Goal: Information Seeking & Learning: Learn about a topic

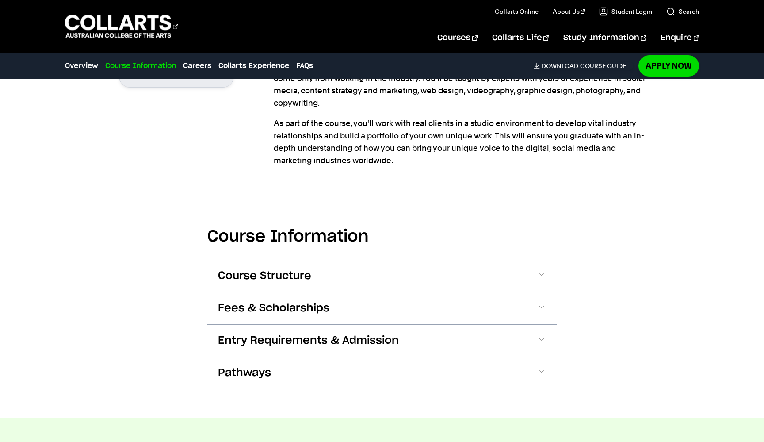
scroll to position [779, 0]
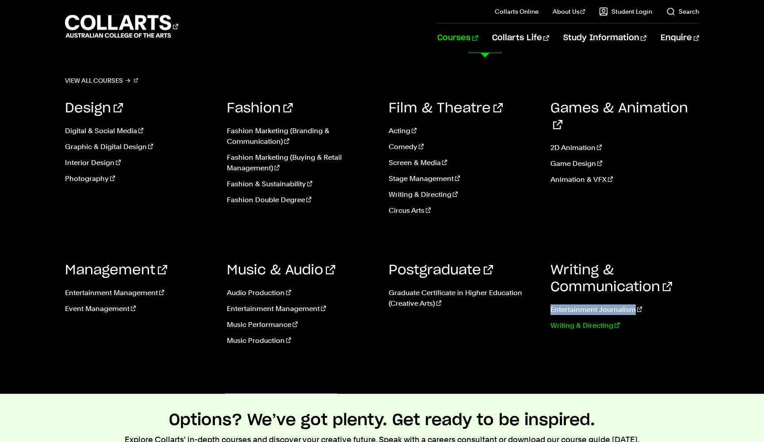
click at [577, 325] on link "Writing & Directing" at bounding box center [625, 325] width 149 height 11
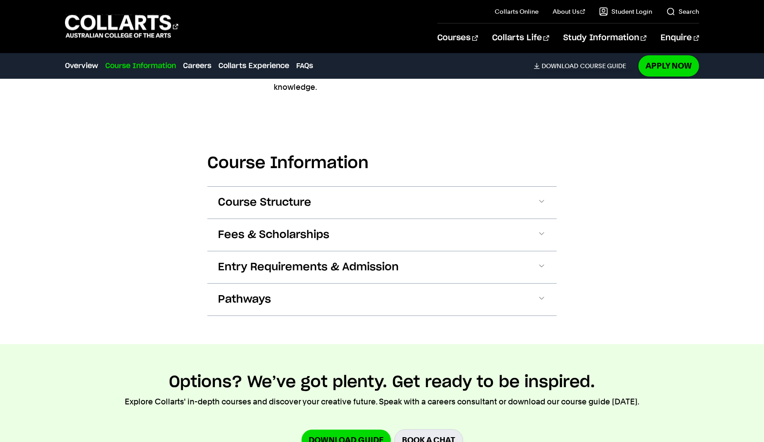
scroll to position [1079, 0]
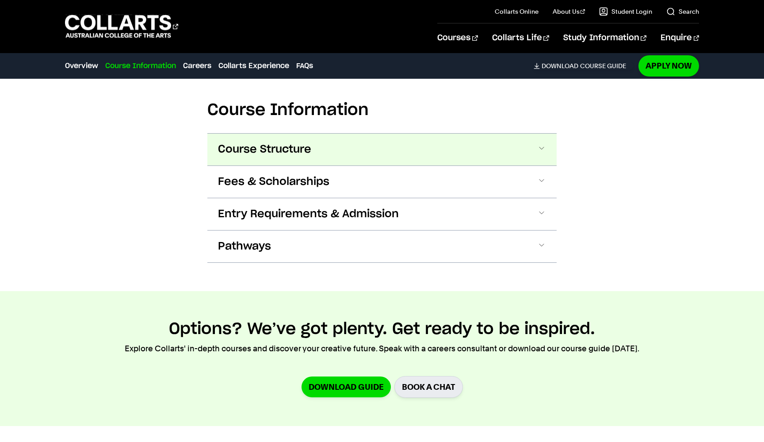
click at [427, 134] on button "Course Structure" at bounding box center [381, 150] width 349 height 32
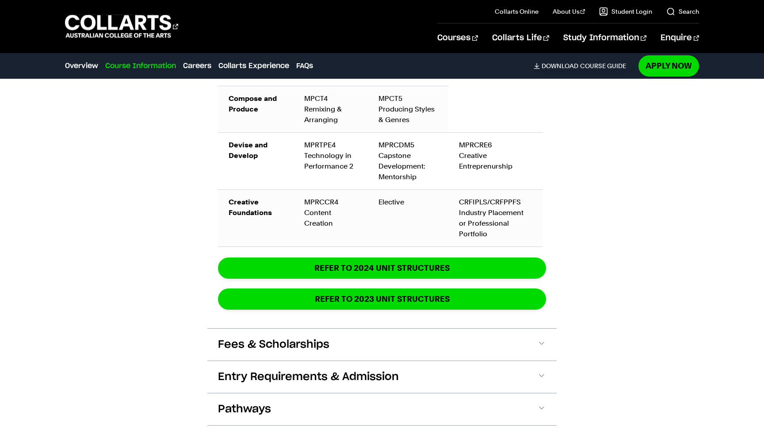
scroll to position [1563, 0]
